Goal: Book appointment/travel/reservation

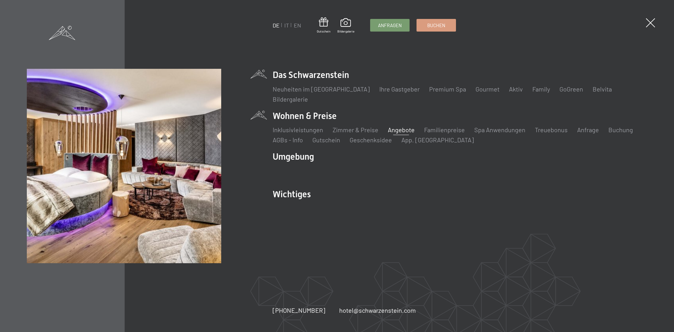
click at [393, 130] on link "Angebote" at bounding box center [401, 130] width 27 height 8
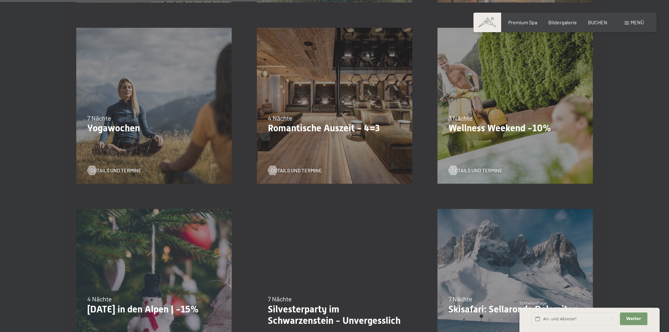
scroll to position [621, 0]
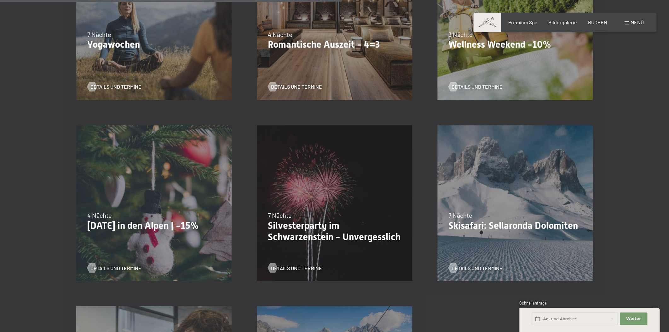
click at [108, 263] on div "Details und Termine" at bounding box center [151, 263] width 129 height 16
click at [93, 264] on div at bounding box center [91, 267] width 5 height 9
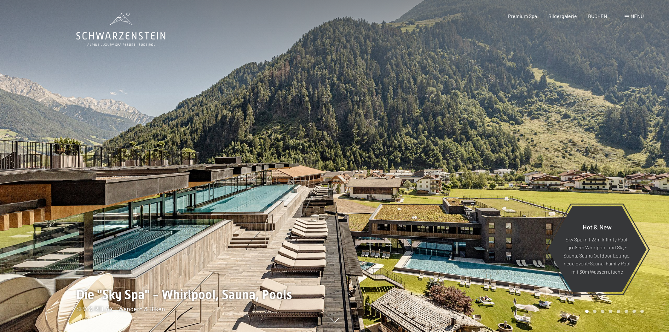
click at [638, 17] on span "Menü" at bounding box center [637, 16] width 13 height 6
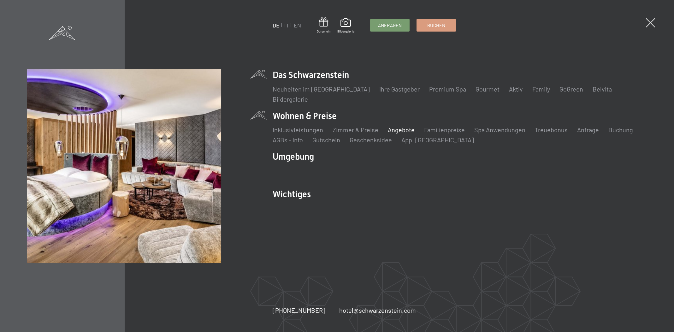
click at [402, 131] on link "Angebote" at bounding box center [401, 130] width 27 height 8
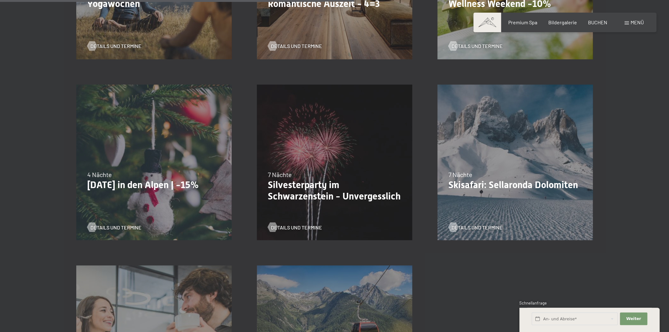
scroll to position [716, 0]
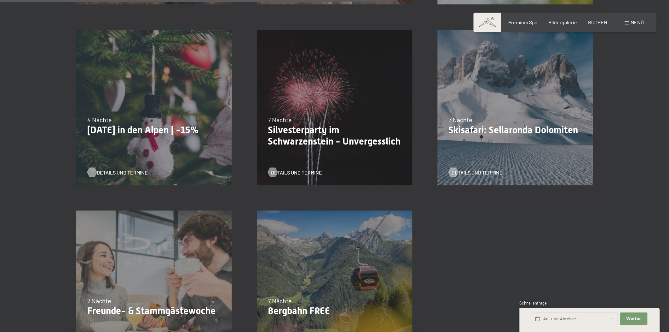
click at [95, 171] on div at bounding box center [91, 171] width 5 height 9
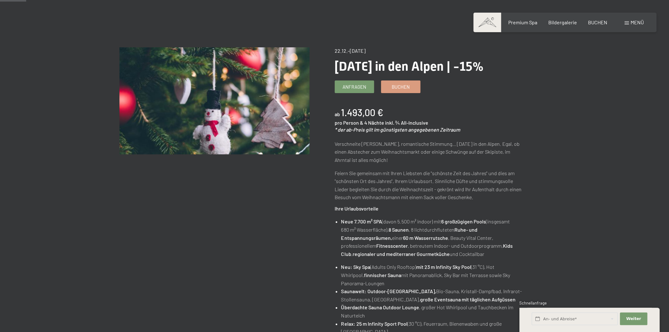
scroll to position [48, 0]
